Goal: Check status

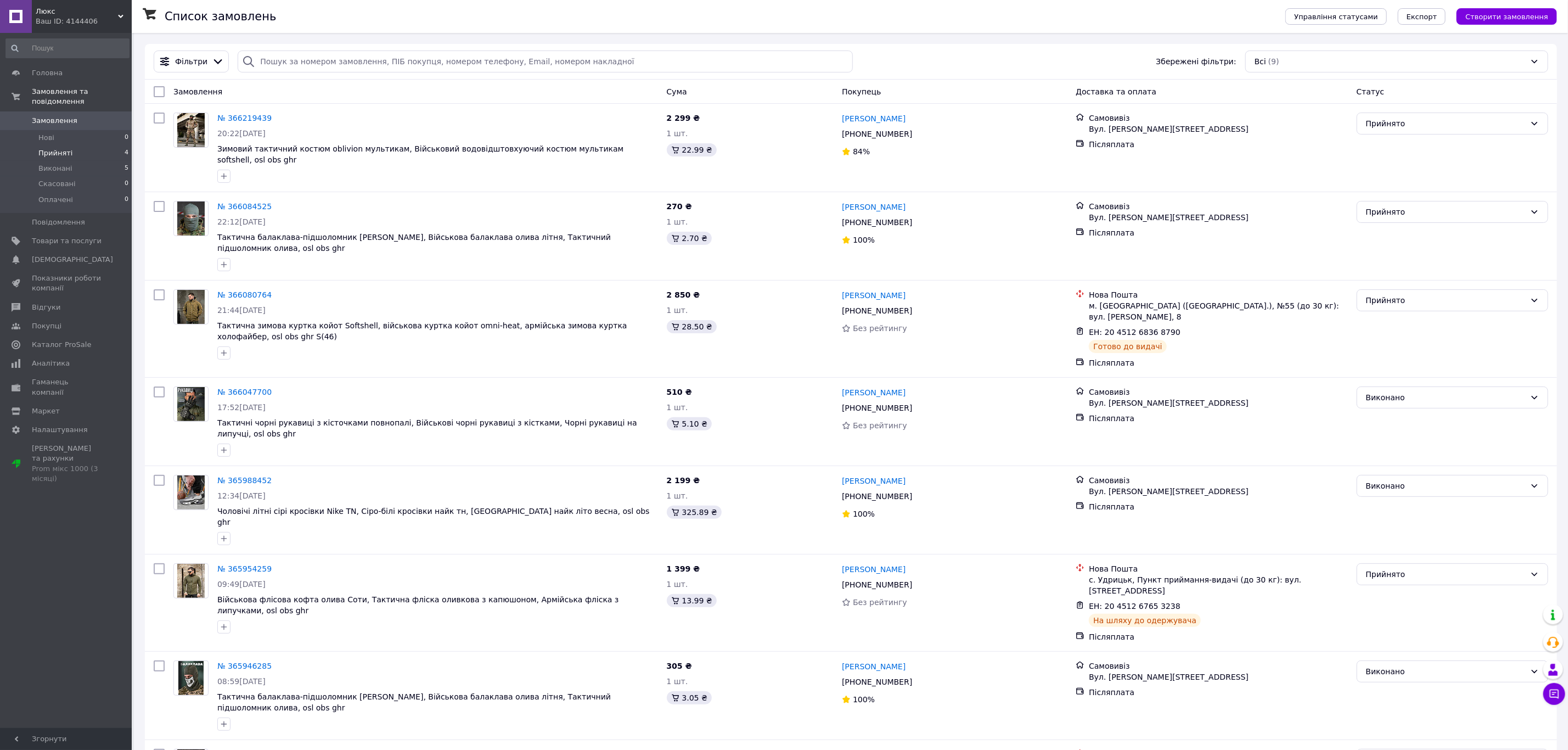
click at [84, 146] on li "Прийняті 4" at bounding box center [68, 154] width 135 height 15
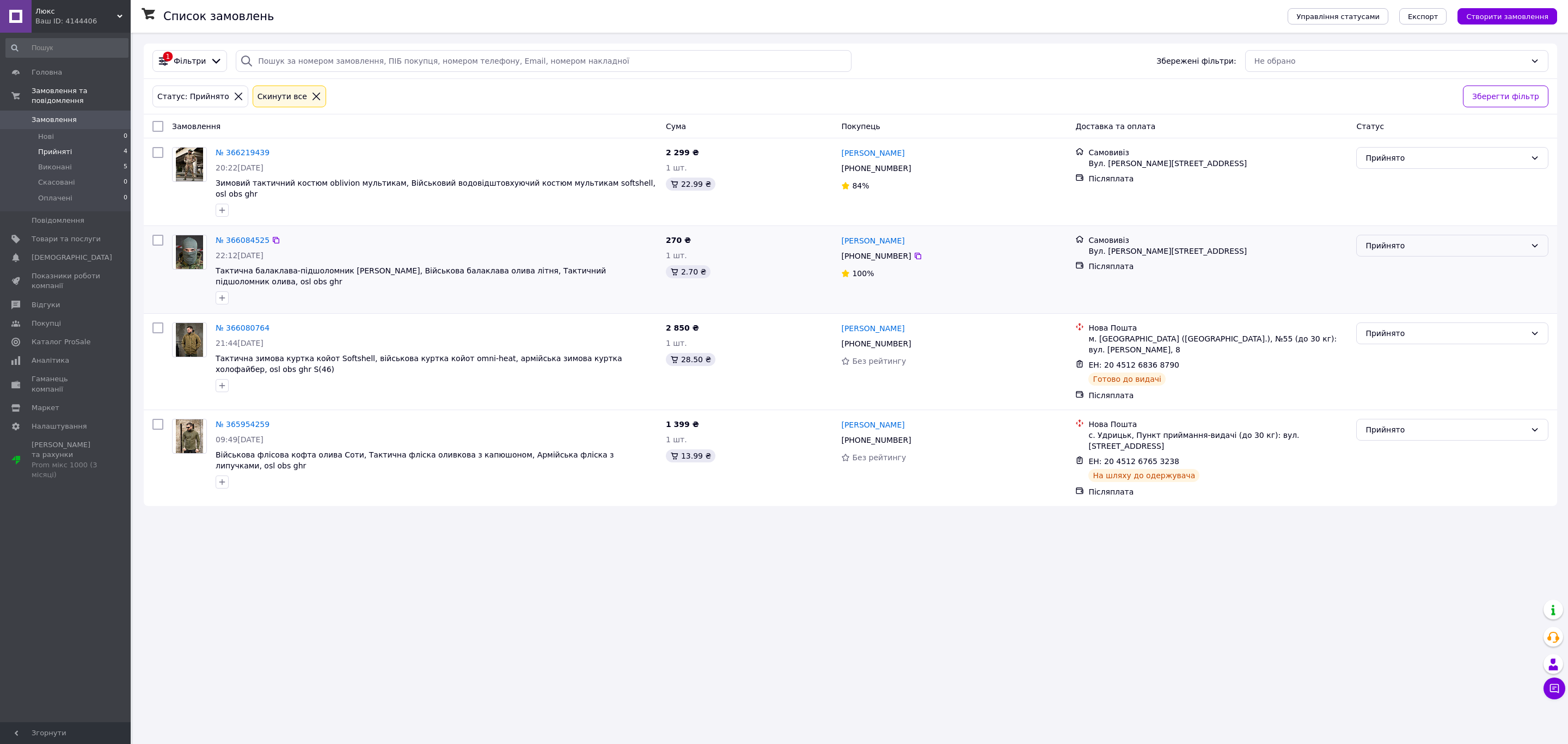
click at [1384, 244] on div "Прийнято" at bounding box center [1452, 245] width 192 height 22
drag, startPoint x: 1399, startPoint y: 267, endPoint x: 1393, endPoint y: 265, distance: 6.3
click at [1394, 265] on li "Виконано" at bounding box center [1453, 261] width 191 height 20
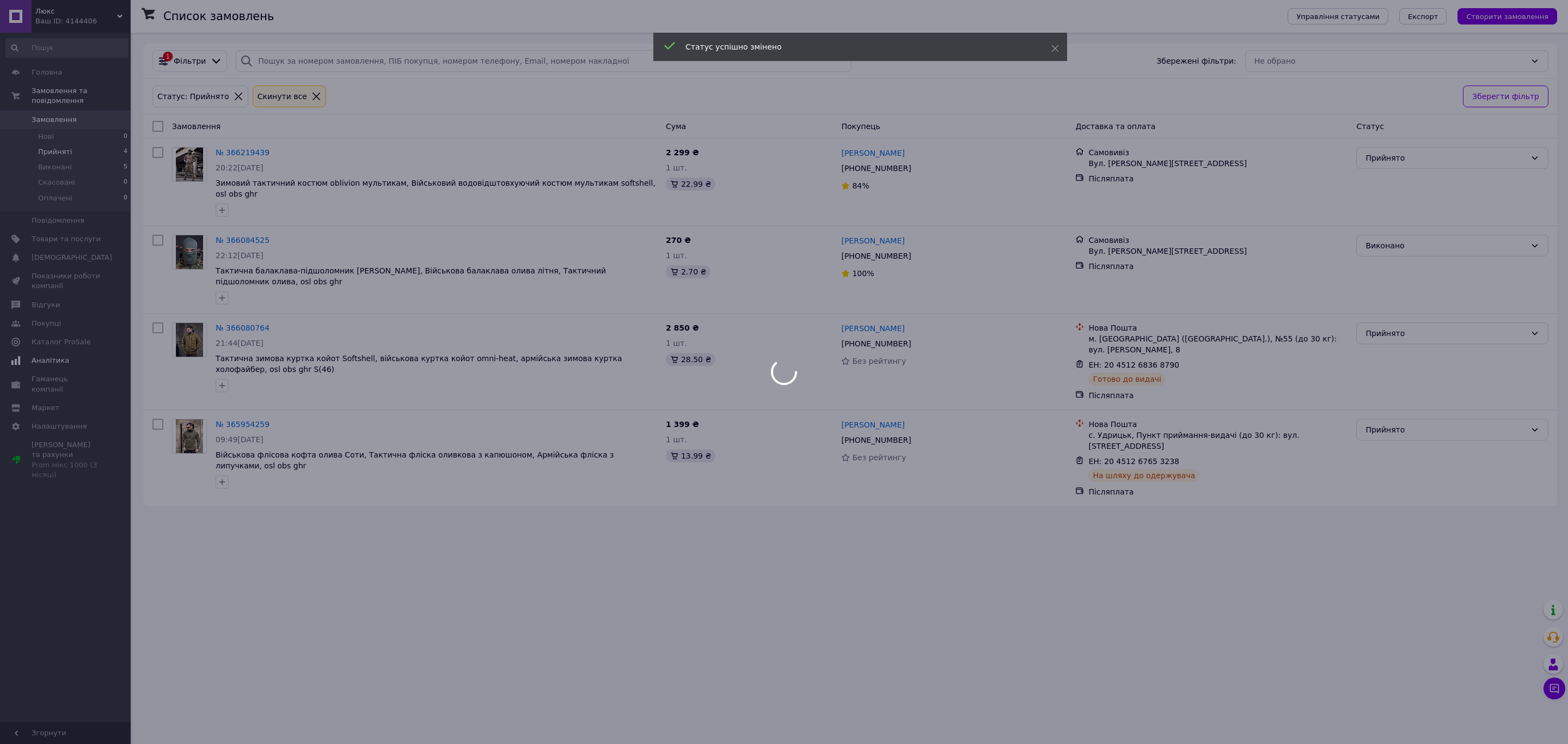
click at [59, 342] on div at bounding box center [784, 372] width 1568 height 744
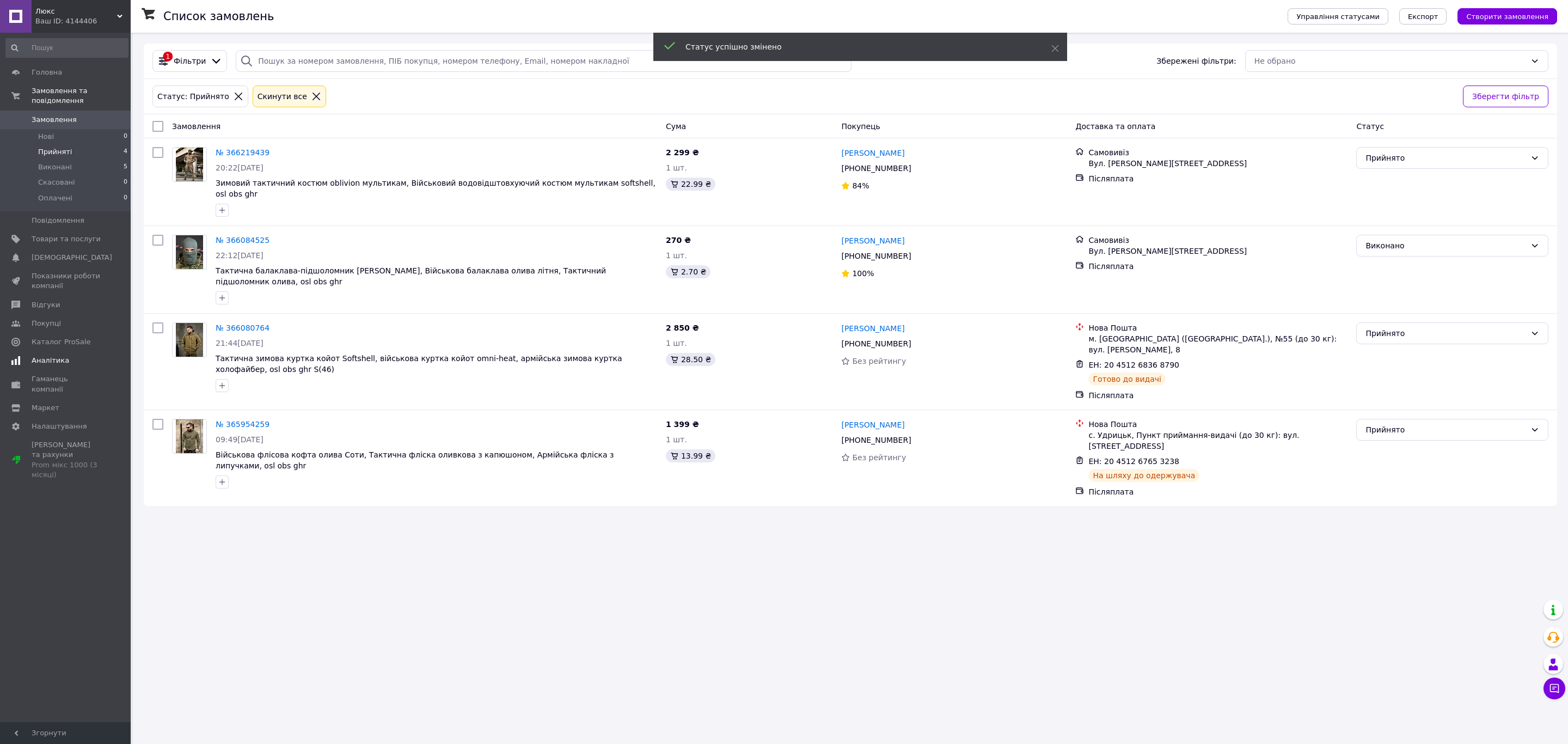
click at [31, 356] on span "Аналітика" at bounding box center [50, 360] width 38 height 10
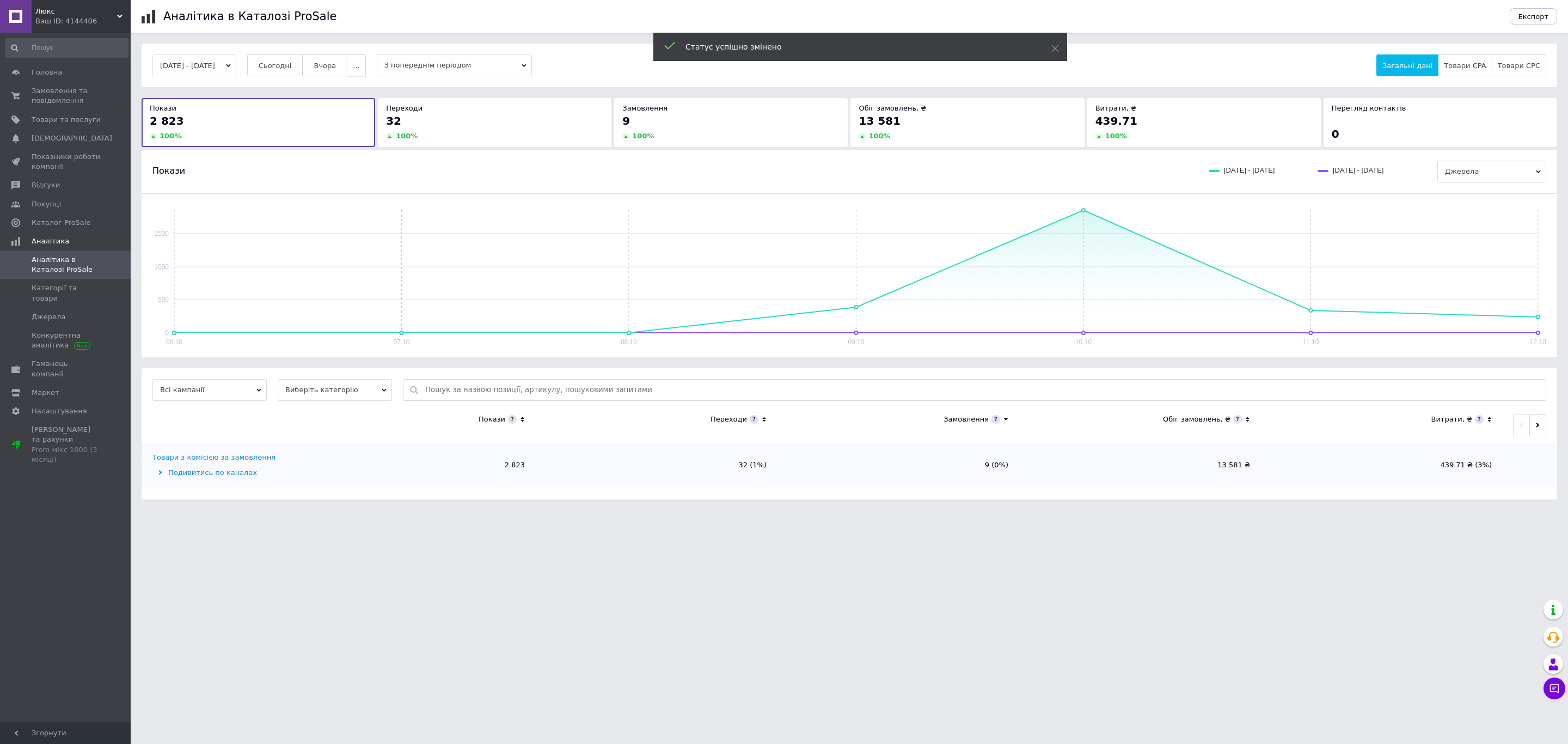
click at [360, 67] on span "..." at bounding box center [356, 66] width 6 height 8
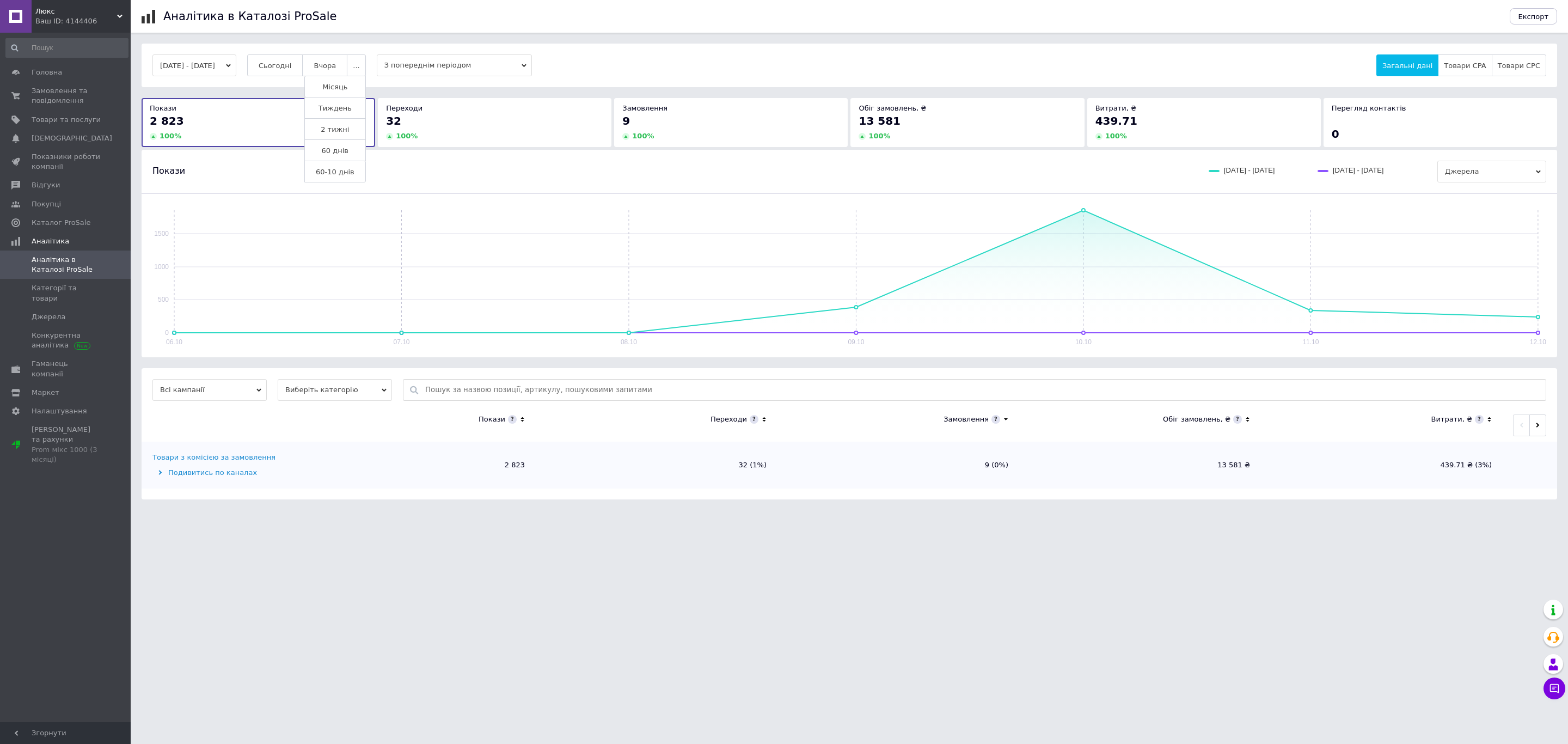
click at [345, 147] on span "60 днів" at bounding box center [335, 151] width 27 height 8
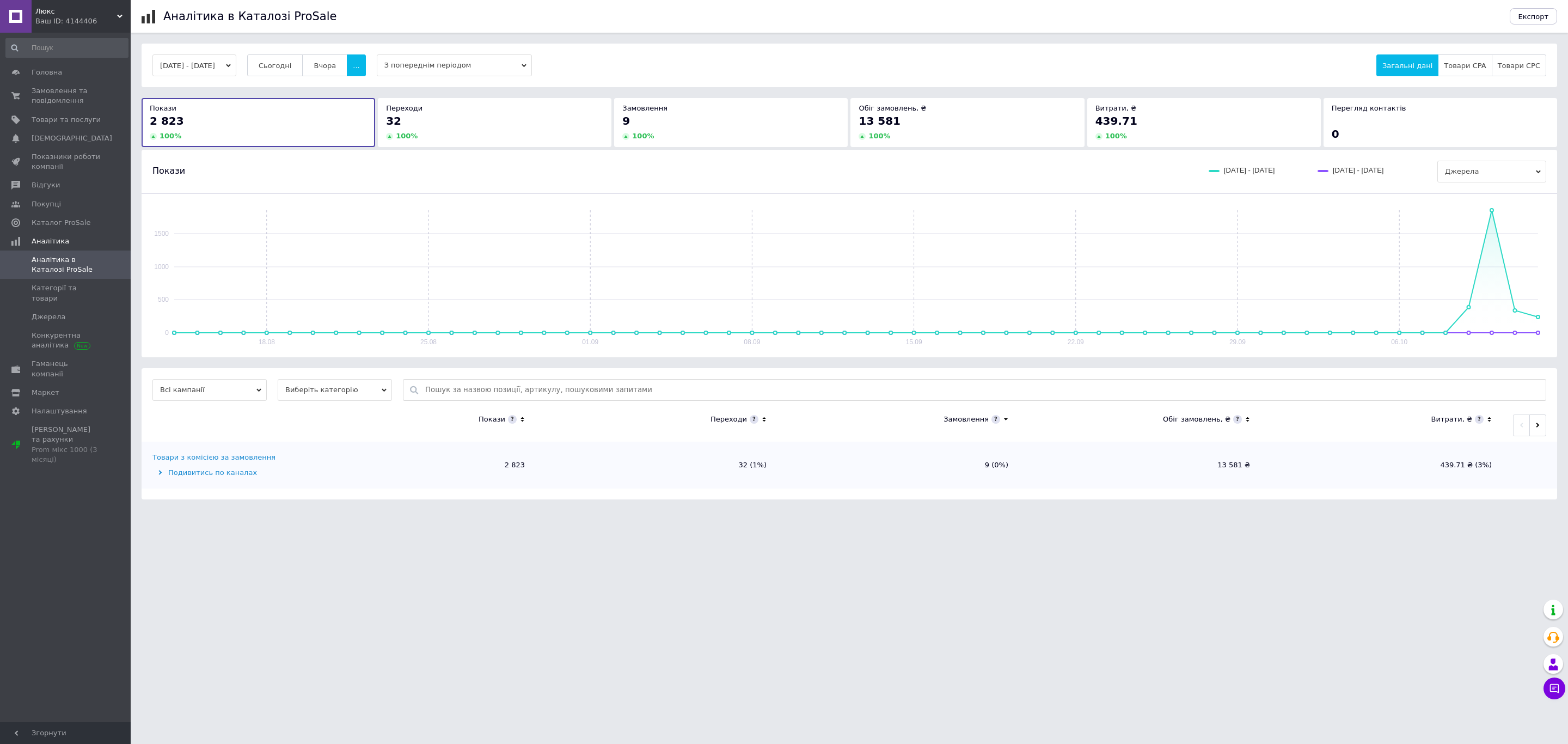
click at [324, 391] on span "Виберіть категорію" at bounding box center [335, 390] width 115 height 22
click at [328, 422] on li "Усі категорії" at bounding box center [335, 425] width 115 height 15
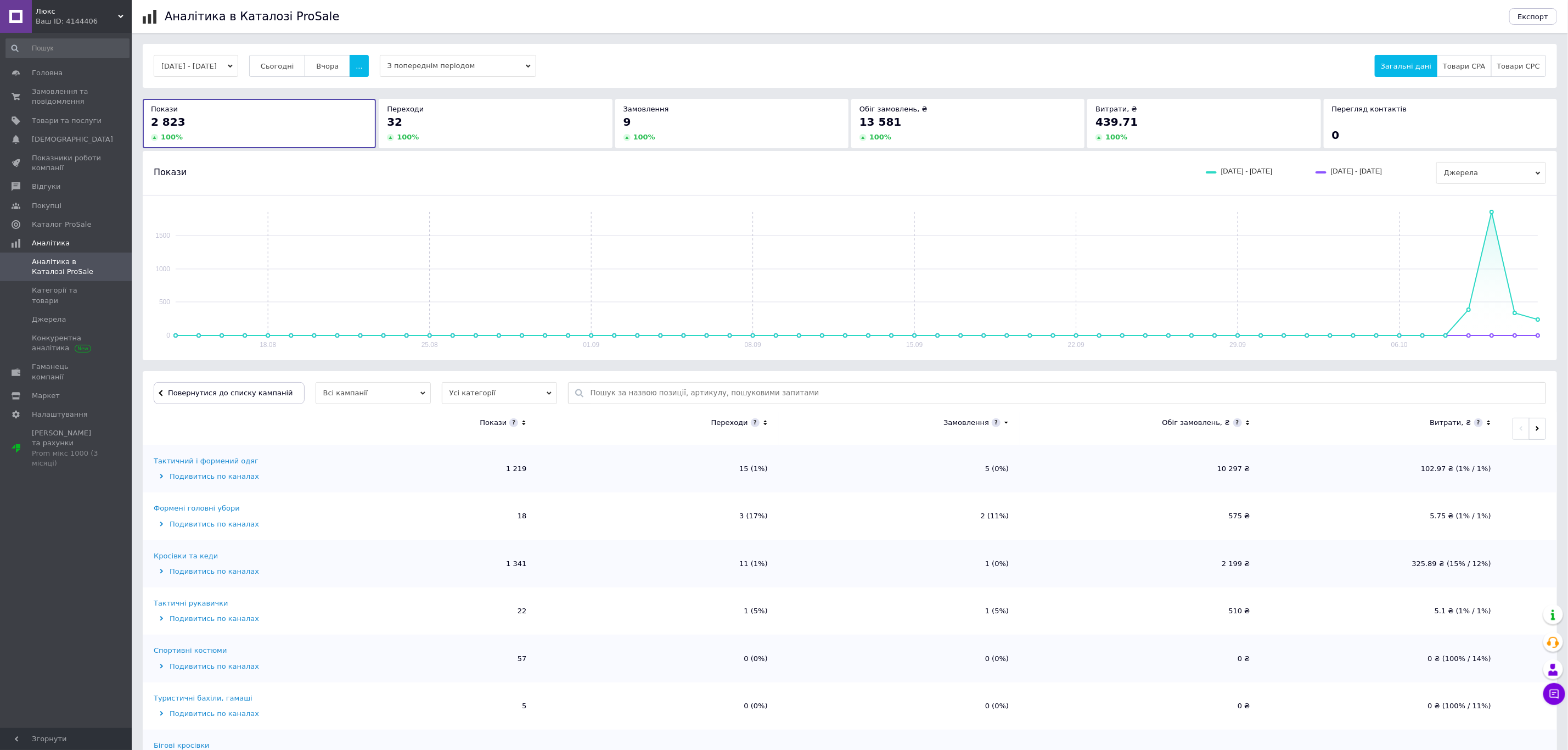
click at [515, 427] on span at bounding box center [514, 423] width 8 height 8
click at [521, 427] on icon at bounding box center [524, 423] width 7 height 9
drag, startPoint x: 1532, startPoint y: 437, endPoint x: 1508, endPoint y: 423, distance: 27.8
click at [1532, 435] on button "button" at bounding box center [1538, 428] width 17 height 22
